Goal: Find specific fact: Find contact information

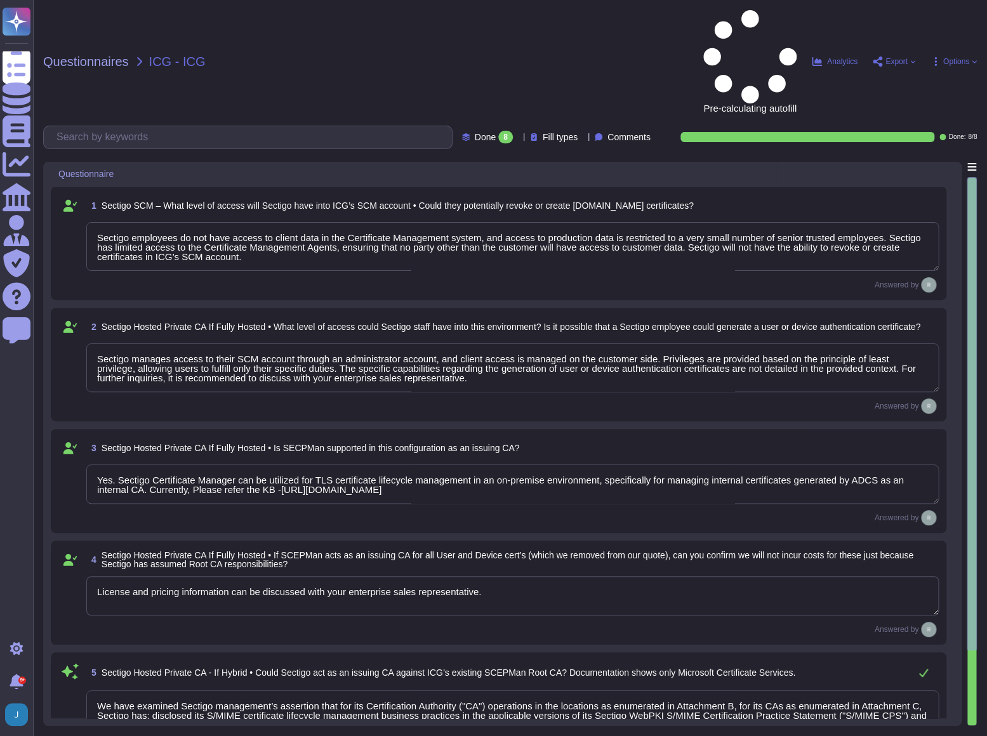
type textarea "Sectigo employees do not have access to client data in the Certificate Manageme…"
type textarea "Sectigo manages access to their SCM account through an administrator account, a…"
type textarea "Yes. Sectigo Certificate Manager can be utilized for TLS certificate lifecycle …"
type textarea "License and pricing information can be discussed with your enterprise sales rep…"
type textarea "We have examined Sectigo management’s assertion that for its Certification Auth…"
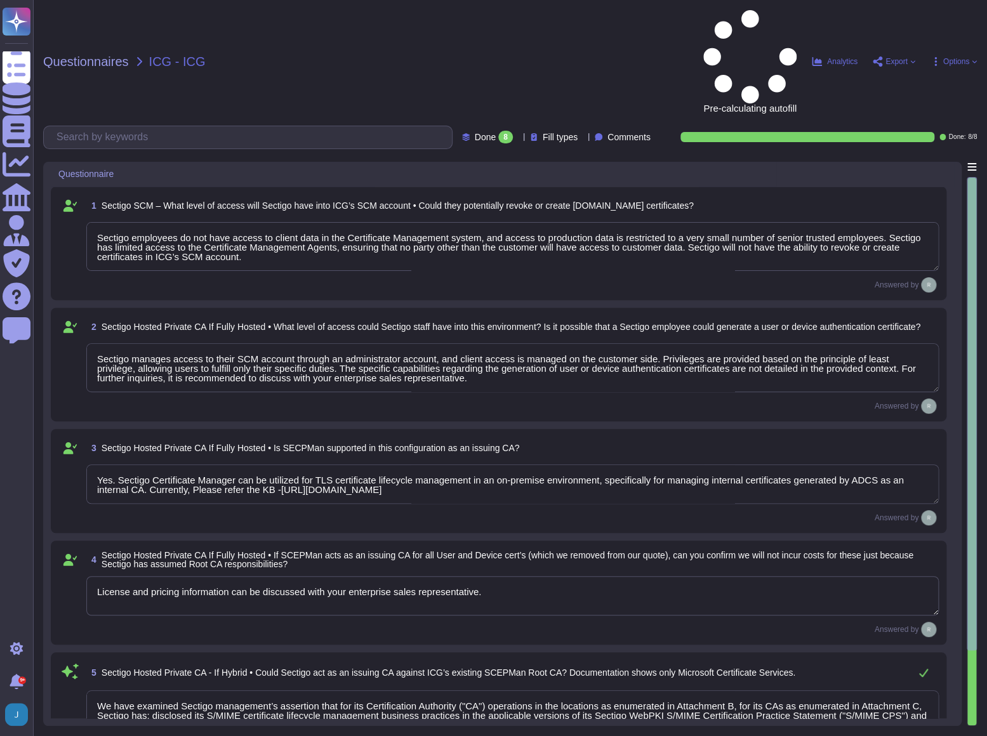
type textarea "Sectigo Certificate Manager supports discovery of internal certificates through…"
type textarea "Sectigo employees do not have access to client data in the Certificate Manageme…"
type textarea "Sectigo Certificate Management Agents have limited access primarily to ensure t…"
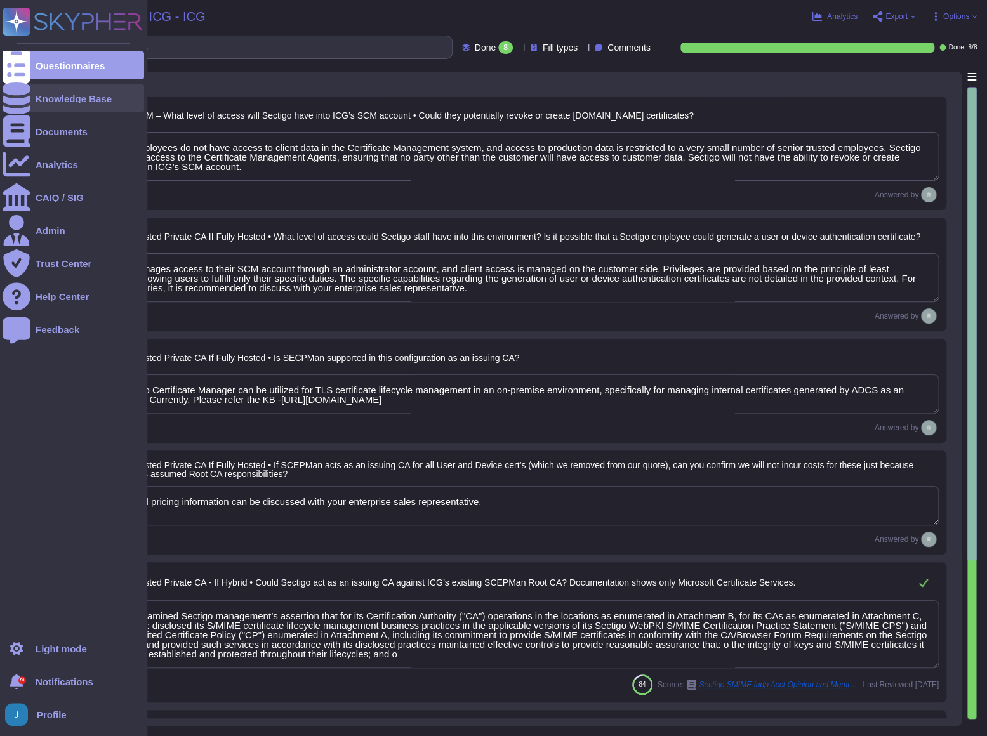
click at [81, 97] on div "Knowledge Base" at bounding box center [74, 99] width 76 height 10
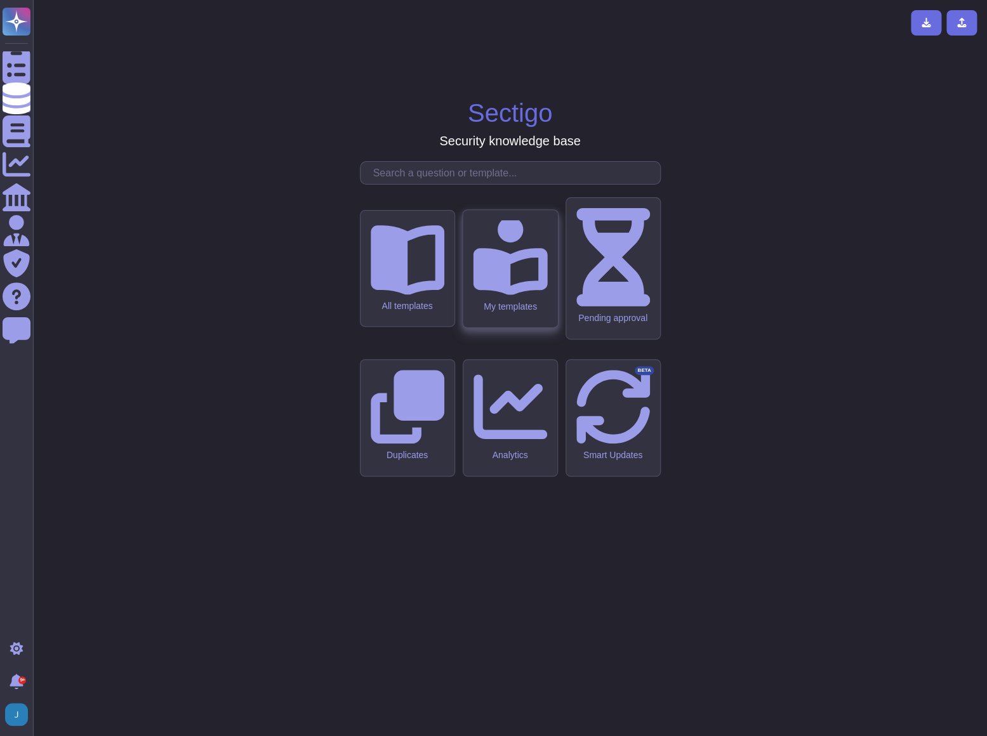
click at [490, 327] on div "My templates" at bounding box center [510, 268] width 95 height 117
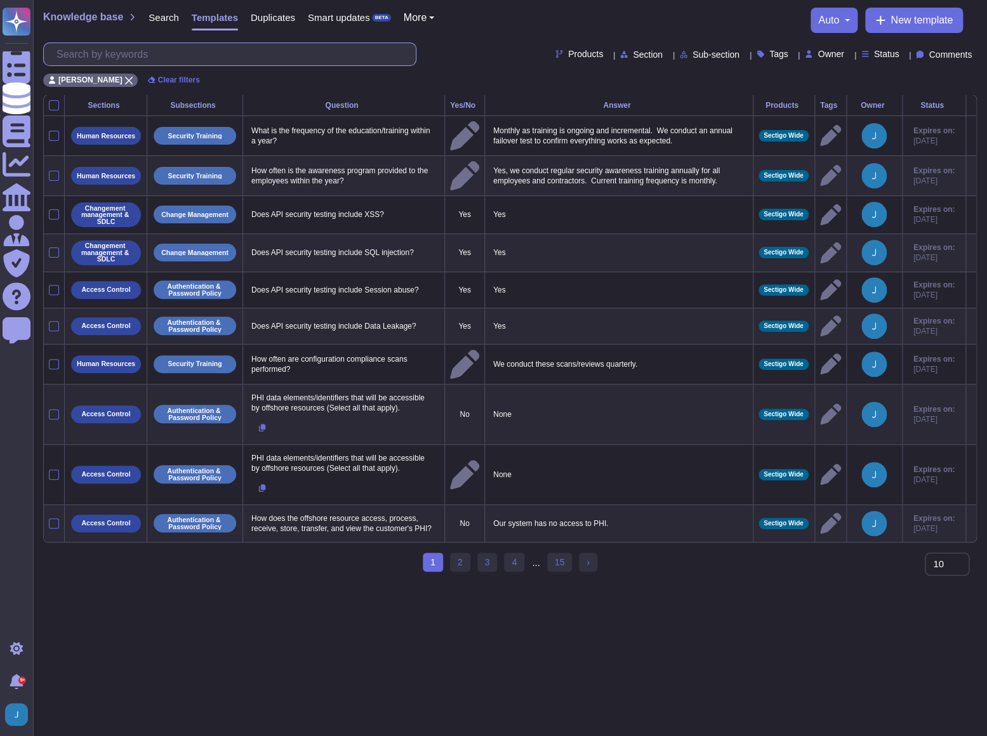
click at [158, 56] on input "text" at bounding box center [232, 54] width 365 height 22
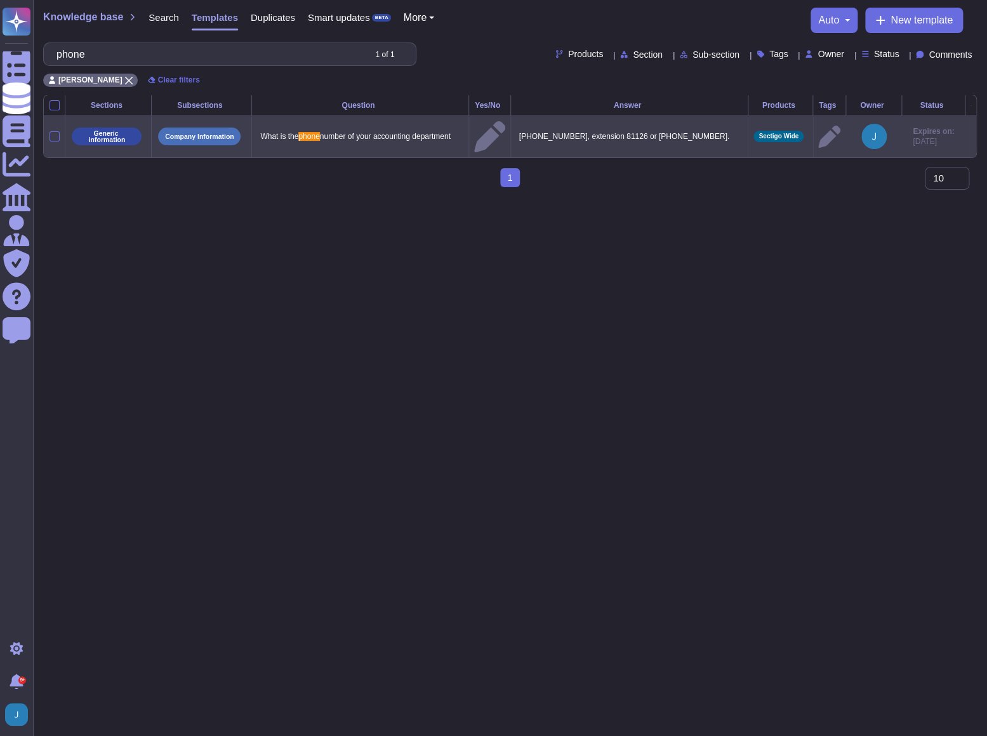
type input "phone"
click at [601, 134] on p "[PHONE_NUMBER], extension 81126 or [PHONE_NUMBER]." at bounding box center [629, 136] width 227 height 16
type textarea "[PHONE_NUMBER], extension 81126 or [PHONE_NUMBER]."
drag, startPoint x: 662, startPoint y: 128, endPoint x: 523, endPoint y: 132, distance: 139.6
click at [523, 132] on tr "Generic information Company Information What is the phone number of your accoun…" at bounding box center [510, 135] width 932 height 41
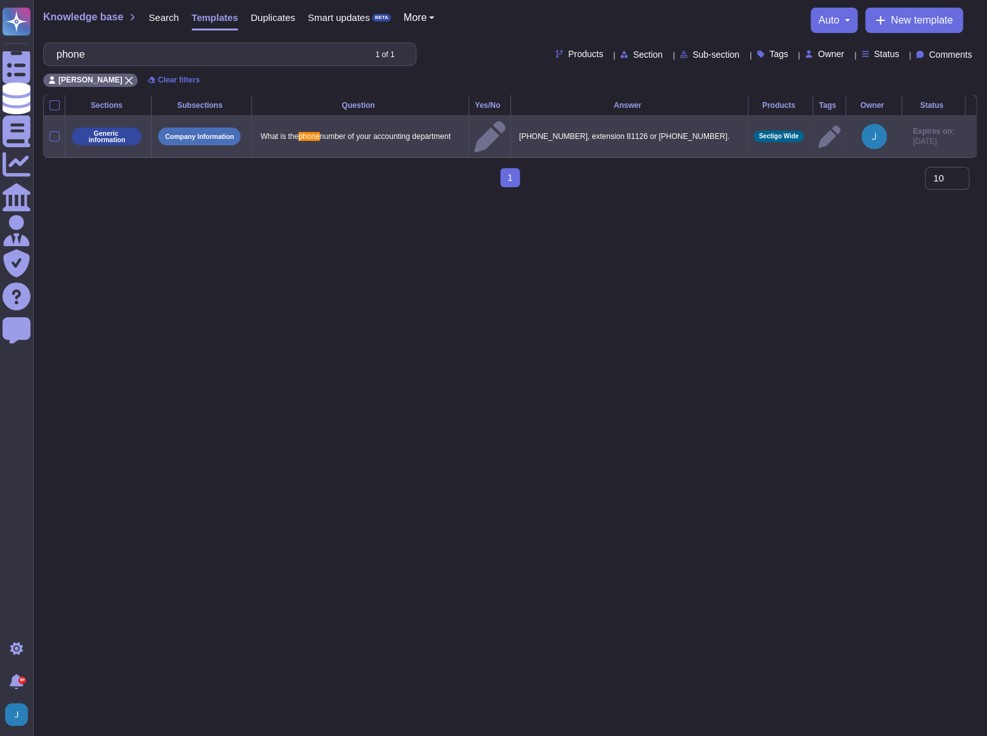
drag, startPoint x: 587, startPoint y: 136, endPoint x: 554, endPoint y: 121, distance: 36.1
click at [554, 121] on td "[PHONE_NUMBER], extension 81126 or [PHONE_NUMBER]." at bounding box center [629, 135] width 238 height 41
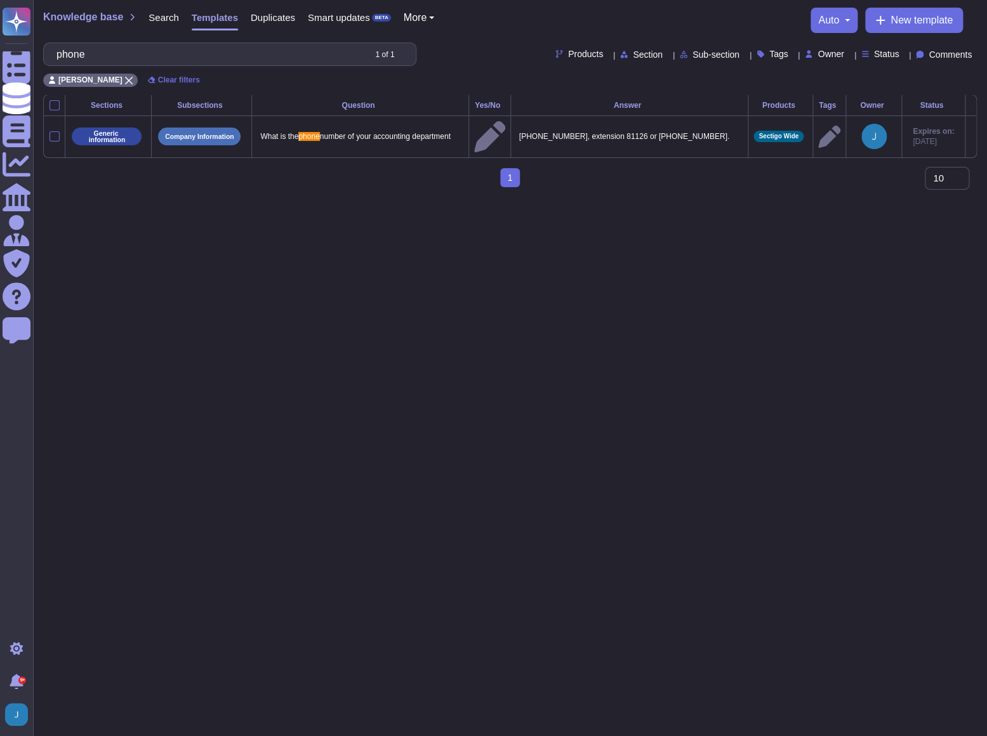
click at [709, 133] on p "[PHONE_NUMBER], extension 81126 or [PHONE_NUMBER]." at bounding box center [629, 136] width 227 height 16
type textarea "[PHONE_NUMBER], extension 81126 or [PHONE_NUMBER]."
click at [709, 133] on textarea "[PHONE_NUMBER], extension 81126 or [PHONE_NUMBER]." at bounding box center [628, 139] width 224 height 23
click at [568, 140] on textarea "[PHONE_NUMBER], extension 81126 or [PHONE_NUMBER]." at bounding box center [628, 139] width 224 height 23
